Goal: Information Seeking & Learning: Learn about a topic

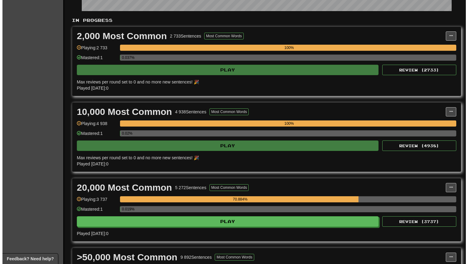
scroll to position [130, 0]
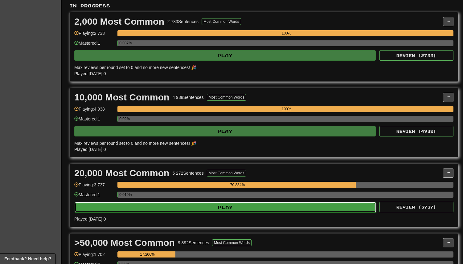
click at [159, 206] on button "Play" at bounding box center [225, 207] width 301 height 10
select select "**"
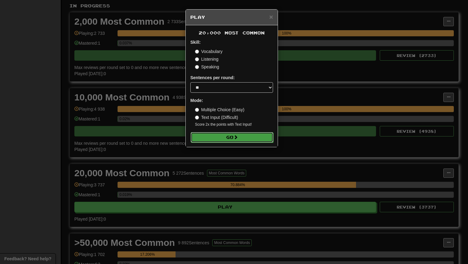
click at [232, 136] on button "Go" at bounding box center [231, 137] width 83 height 10
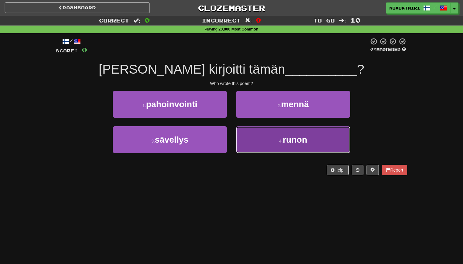
click at [245, 143] on button "4 . runon" at bounding box center [293, 139] width 114 height 27
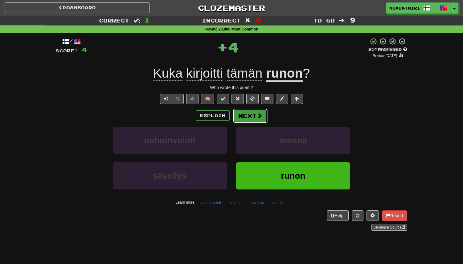
click at [240, 116] on button "Next" at bounding box center [250, 116] width 35 height 14
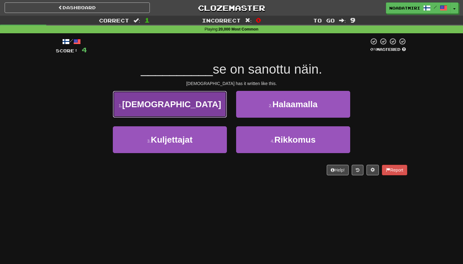
click at [206, 114] on button "1 . [DEMOGRAPHIC_DATA]" at bounding box center [170, 104] width 114 height 27
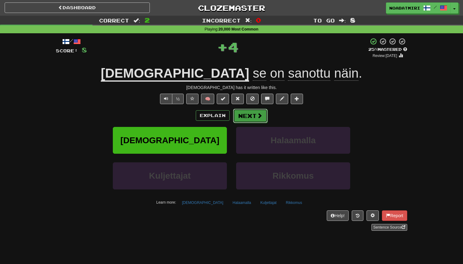
click at [245, 117] on button "Next" at bounding box center [250, 116] width 35 height 14
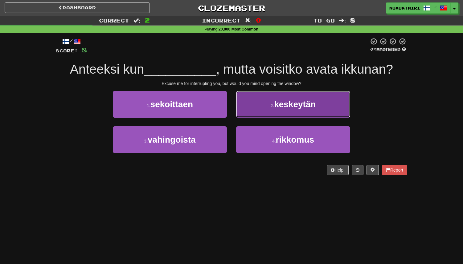
click at [252, 111] on button "2 . keskeytän" at bounding box center [293, 104] width 114 height 27
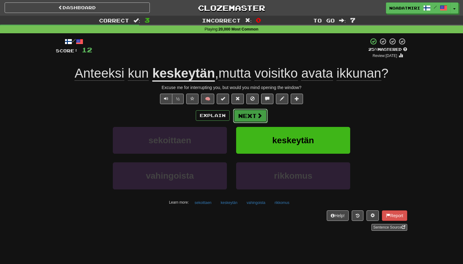
click at [246, 115] on button "Next" at bounding box center [250, 116] width 35 height 14
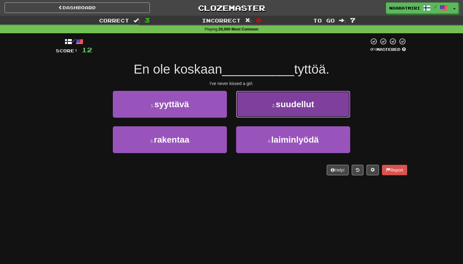
click at [257, 112] on button "2 . suudellut" at bounding box center [293, 104] width 114 height 27
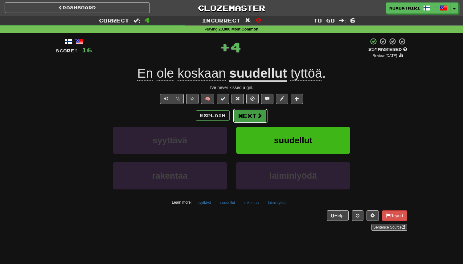
click at [248, 117] on button "Next" at bounding box center [250, 116] width 35 height 14
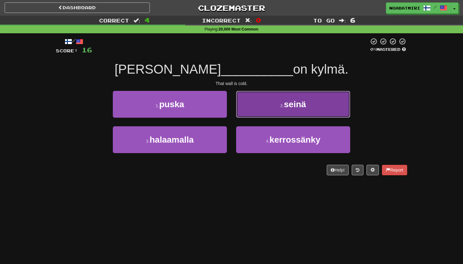
click at [254, 114] on button "2 . seinä" at bounding box center [293, 104] width 114 height 27
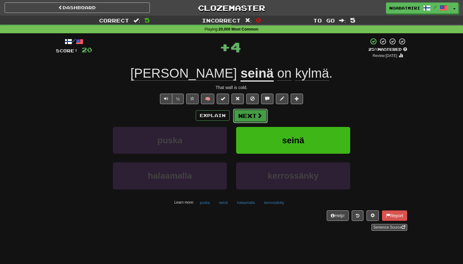
click at [247, 118] on button "Next" at bounding box center [250, 116] width 35 height 14
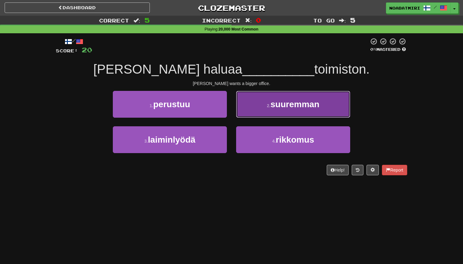
click at [247, 111] on button "2 . suuremman" at bounding box center [293, 104] width 114 height 27
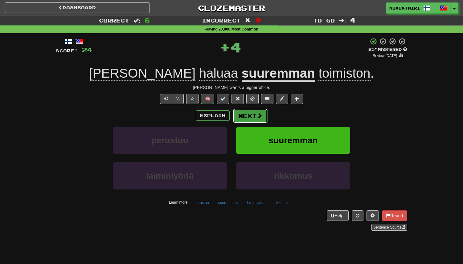
click at [244, 116] on button "Next" at bounding box center [250, 116] width 35 height 14
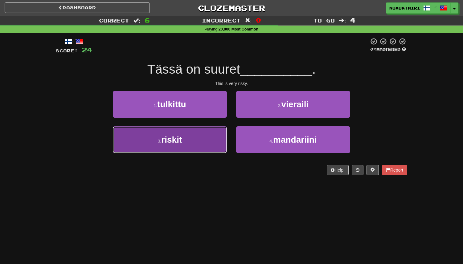
click at [194, 140] on button "3 . riskit" at bounding box center [170, 139] width 114 height 27
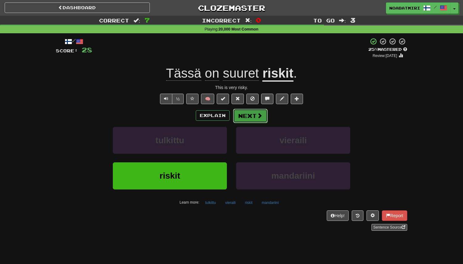
click at [258, 118] on span at bounding box center [260, 116] width 6 height 6
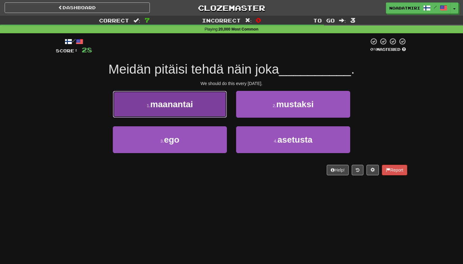
click at [200, 111] on button "1 . maanantai" at bounding box center [170, 104] width 114 height 27
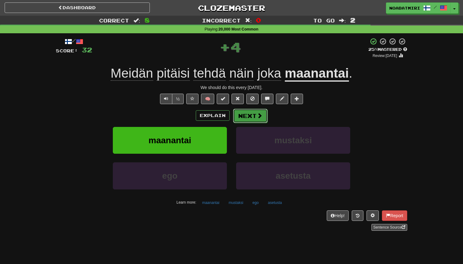
click at [252, 116] on button "Next" at bounding box center [250, 116] width 35 height 14
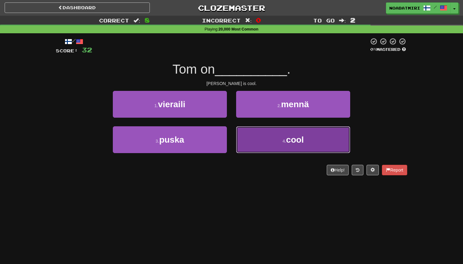
click at [238, 130] on button "4 . cool" at bounding box center [293, 139] width 114 height 27
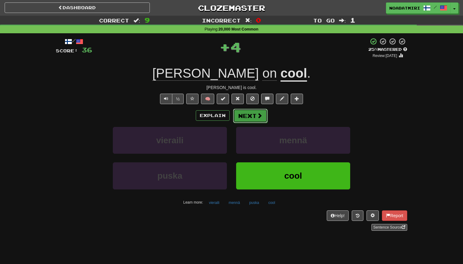
click at [241, 113] on button "Next" at bounding box center [250, 116] width 35 height 14
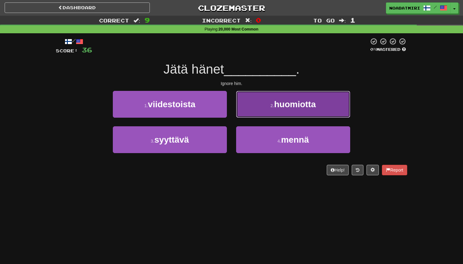
click at [246, 117] on button "2 . huomiotta" at bounding box center [293, 104] width 114 height 27
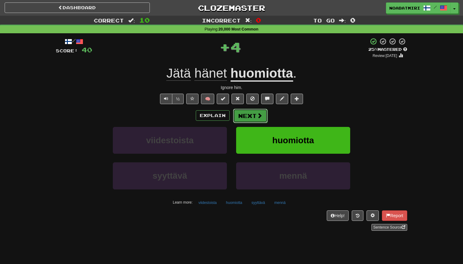
click at [244, 117] on button "Next" at bounding box center [250, 116] width 35 height 14
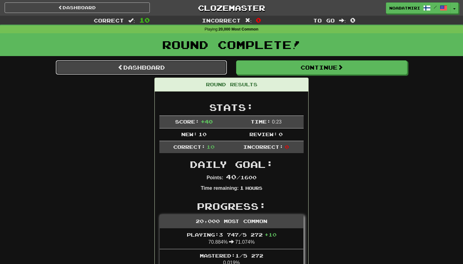
click at [105, 68] on link "Dashboard" at bounding box center [141, 67] width 171 height 14
